Goal: Find specific page/section: Find specific page/section

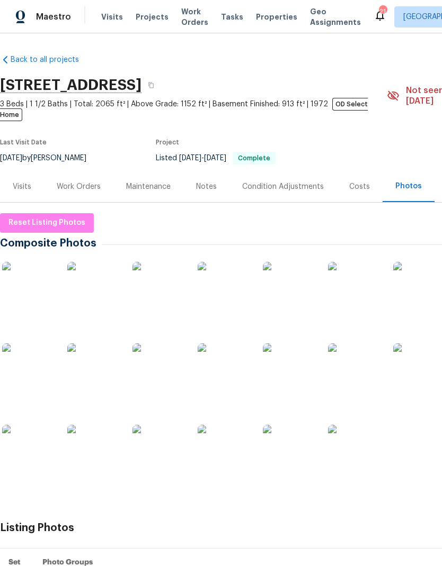
click at [143, 10] on div "Visits Projects Work Orders Tasks Properties Geo Assignments" at bounding box center [237, 16] width 272 height 21
click at [140, 22] on span "Projects" at bounding box center [152, 17] width 33 height 11
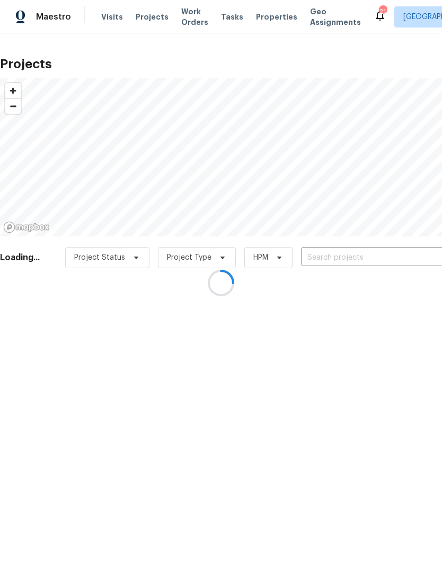
click at [330, 256] on div at bounding box center [221, 283] width 442 height 566
click at [347, 260] on div at bounding box center [221, 283] width 442 height 566
click at [354, 271] on div at bounding box center [221, 283] width 442 height 566
click at [348, 256] on div at bounding box center [221, 283] width 442 height 566
click at [339, 249] on div at bounding box center [221, 283] width 442 height 566
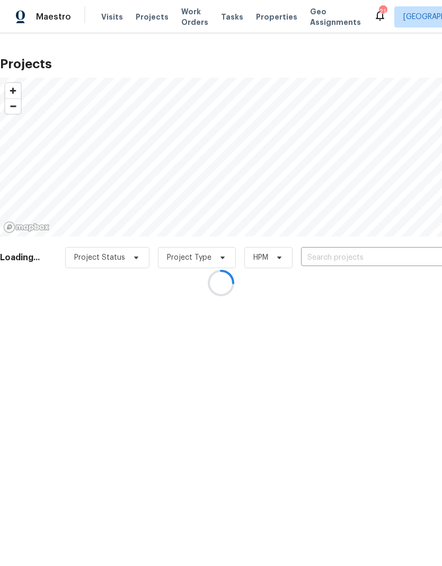
click at [349, 265] on div at bounding box center [221, 283] width 442 height 566
click at [363, 255] on div at bounding box center [221, 283] width 442 height 566
click at [353, 257] on div at bounding box center [221, 283] width 442 height 566
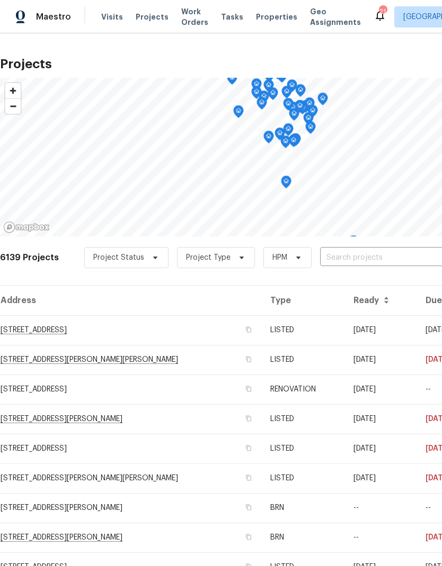
click at [355, 253] on input "text" at bounding box center [380, 258] width 121 height 16
type input "$"
type input "3802"
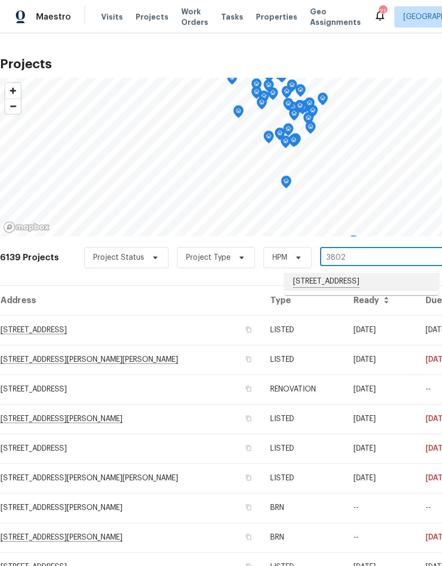
click at [352, 281] on li "[STREET_ADDRESS]" at bounding box center [361, 282] width 154 height 18
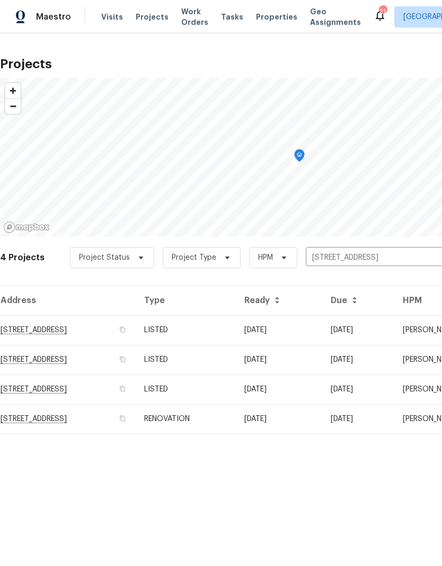
click at [101, 323] on td "[STREET_ADDRESS]" at bounding box center [68, 331] width 136 height 30
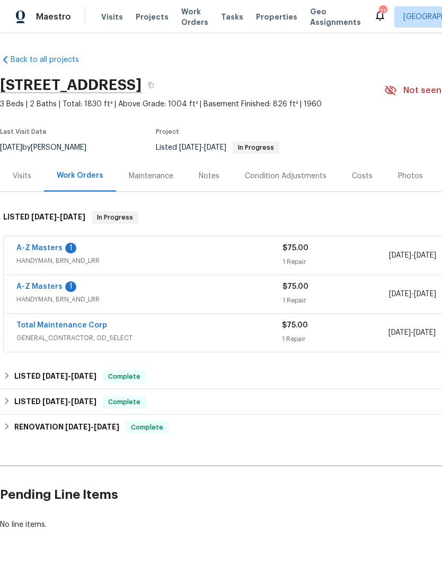
click at [86, 327] on link "Total Maintenance Corp" at bounding box center [61, 325] width 91 height 7
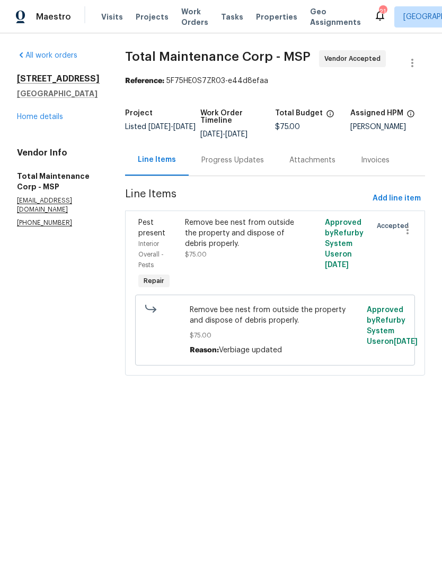
click at [49, 121] on link "Home details" at bounding box center [40, 116] width 46 height 7
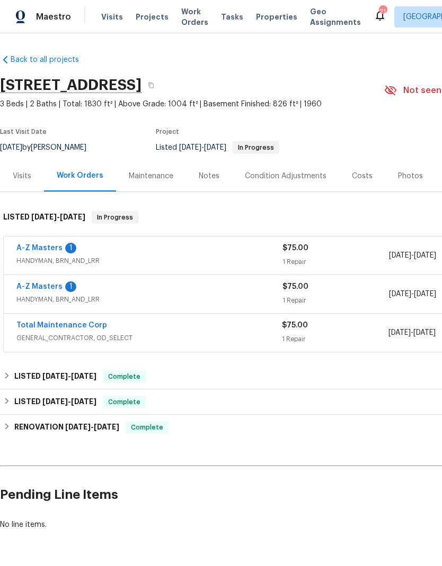
click at [49, 288] on link "A-Z Masters" at bounding box center [39, 286] width 46 height 7
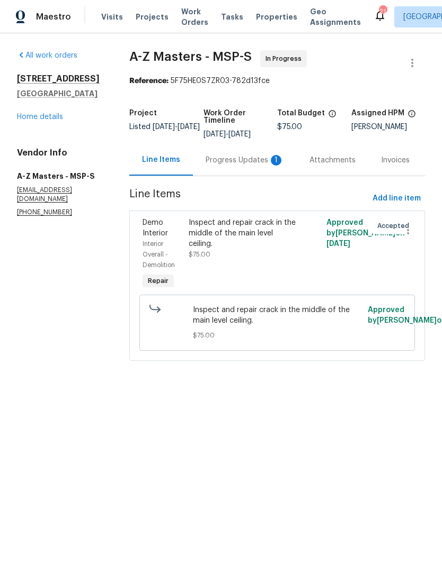
click at [45, 119] on link "Home details" at bounding box center [40, 116] width 46 height 7
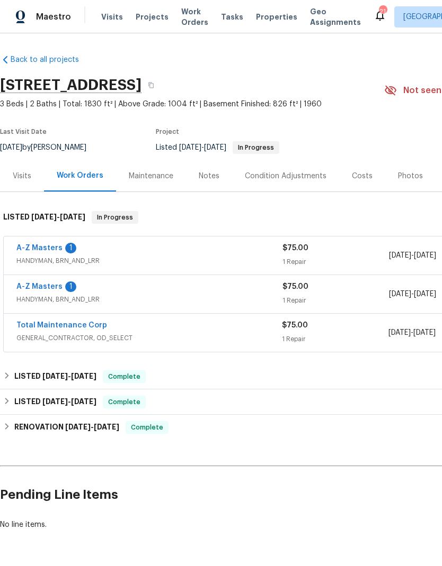
click at [46, 251] on link "A-Z Masters" at bounding box center [39, 248] width 46 height 7
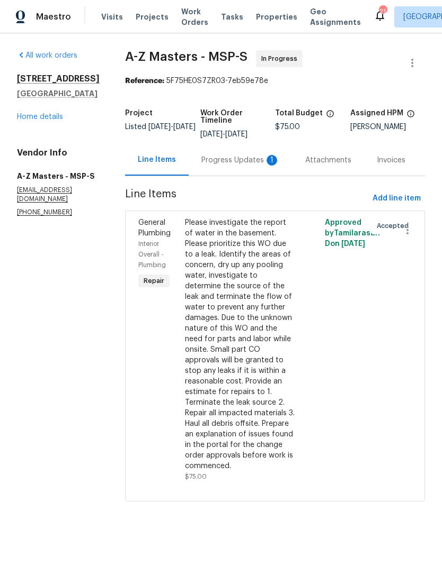
click at [201, 158] on div "Progress Updates 1" at bounding box center [240, 160] width 78 height 11
